Goal: Task Accomplishment & Management: Use online tool/utility

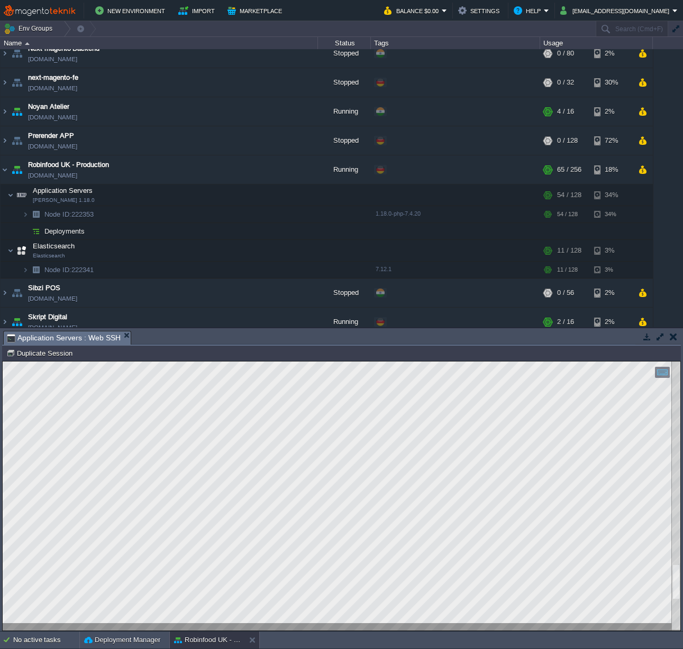
scroll to position [4, 50]
type textarea "yGtVlLFgP0'"
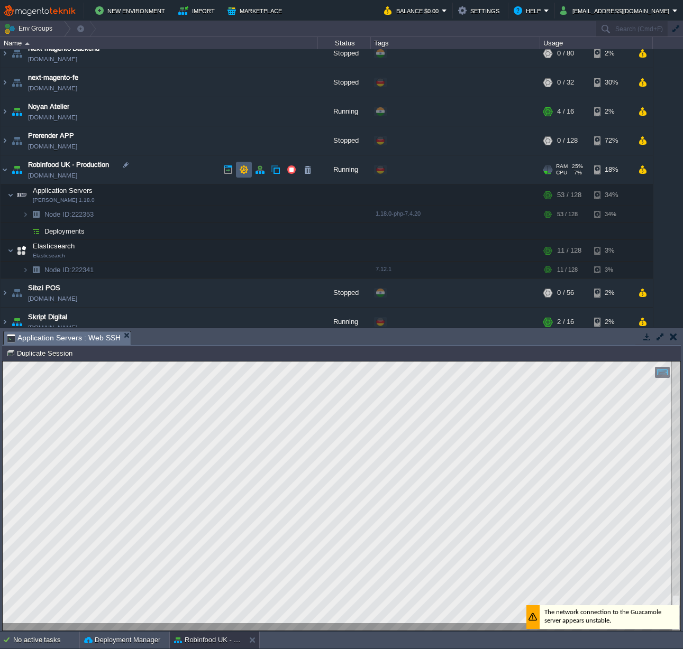
click at [244, 176] on td at bounding box center [244, 170] width 16 height 16
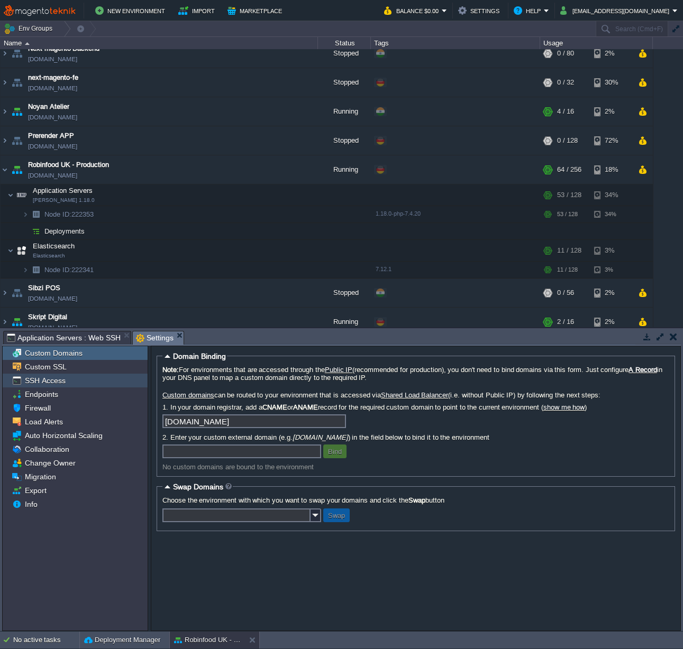
click at [63, 375] on div "SSH Access" at bounding box center [75, 381] width 145 height 14
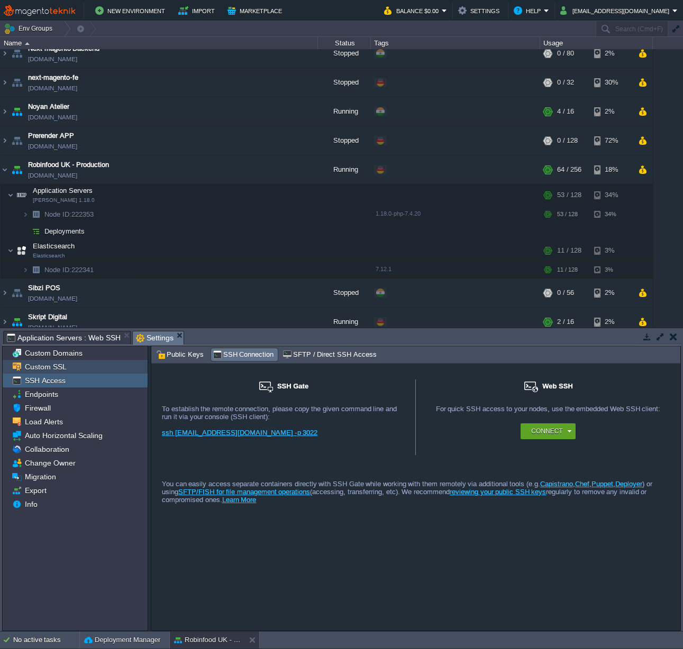
click at [63, 373] on div "Custom SSL" at bounding box center [75, 367] width 145 height 14
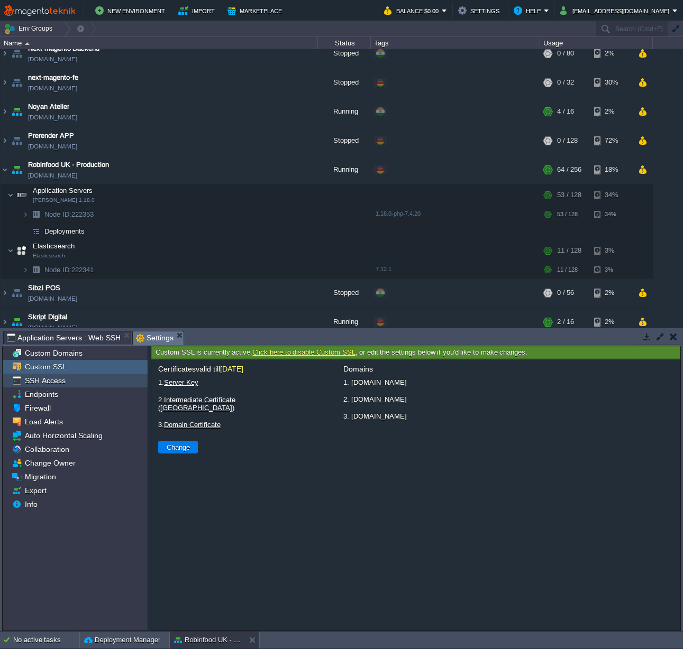
click at [63, 383] on link "SSH Access" at bounding box center [45, 381] width 44 height 10
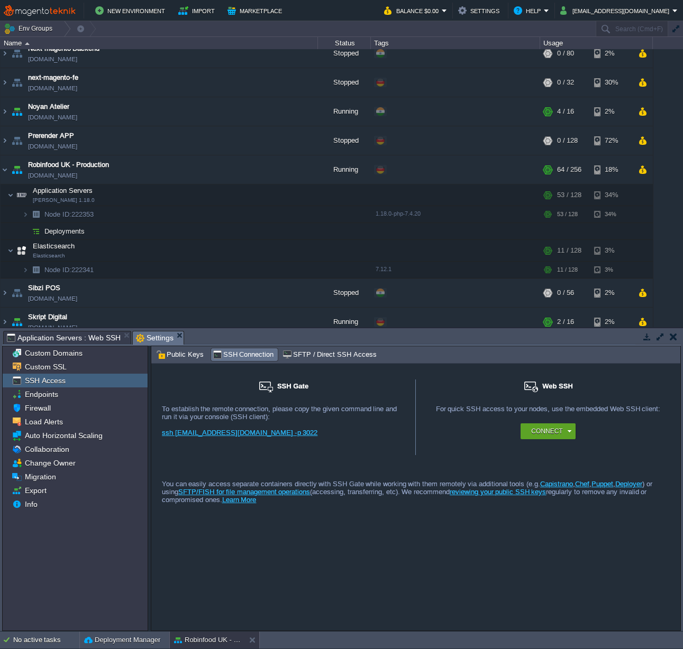
click at [282, 355] on span "SFTP / Direct SSH Access" at bounding box center [329, 355] width 94 height 12
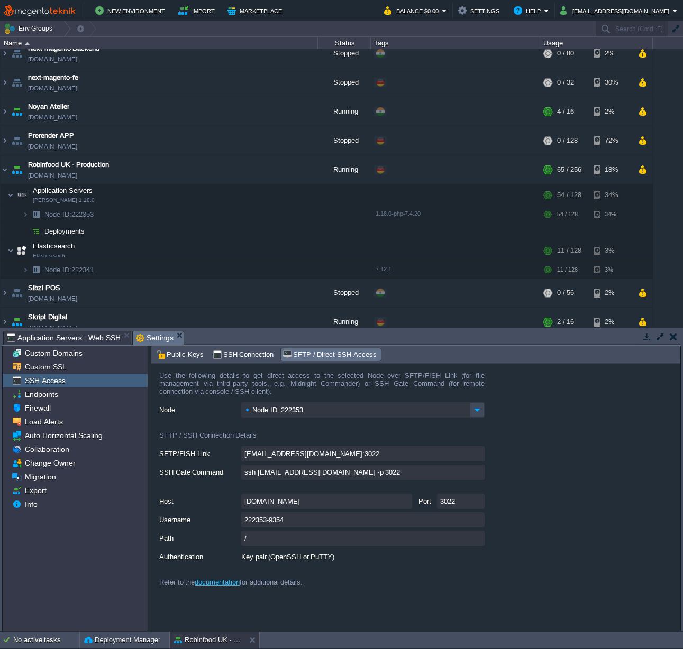
click at [283, 505] on input "[DOMAIN_NAME]" at bounding box center [326, 501] width 171 height 15
click at [404, 501] on input "[DOMAIN_NAME]" at bounding box center [326, 501] width 171 height 15
click at [455, 505] on input "3022" at bounding box center [461, 501] width 48 height 15
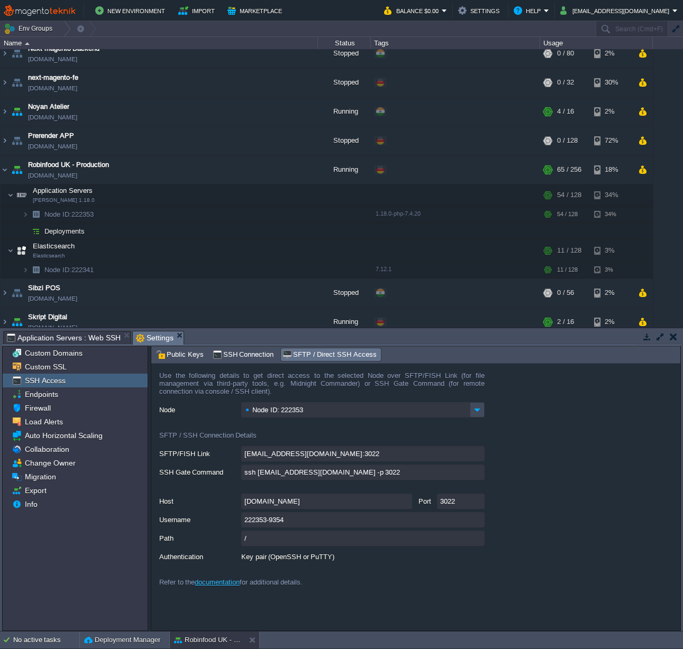
click at [270, 525] on input "222353-9354" at bounding box center [362, 519] width 243 height 15
type textarea "222353-9354"
click at [270, 525] on input "222353-9354" at bounding box center [362, 519] width 243 height 15
click at [225, 195] on button "button" at bounding box center [223, 195] width 10 height 10
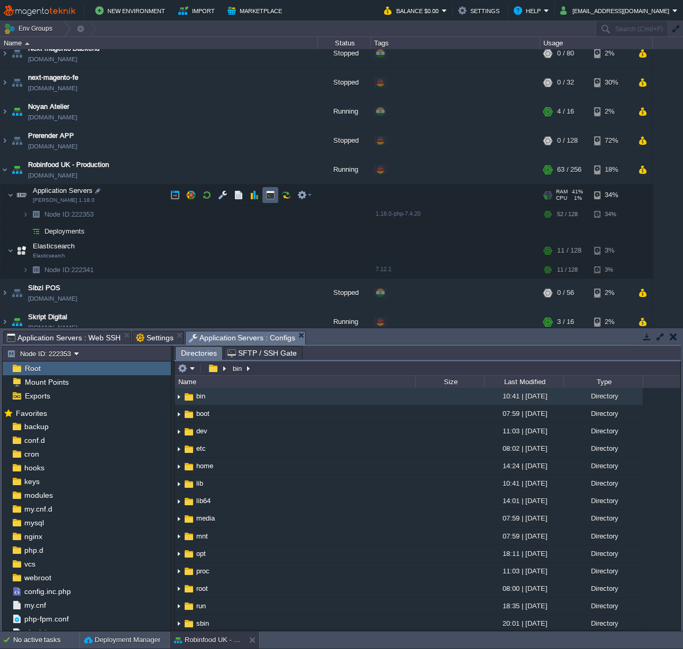
click at [271, 193] on button "button" at bounding box center [270, 195] width 10 height 10
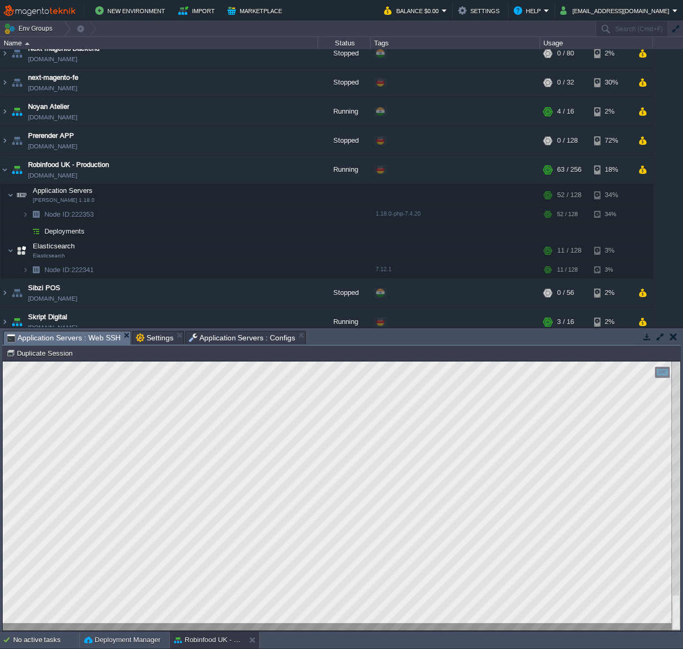
type textarea "node222353-robinfood /var/www/webroot/ROOT/app/etc $ cd .. nginx@node222353-rob…"
